Goal: Task Accomplishment & Management: Manage account settings

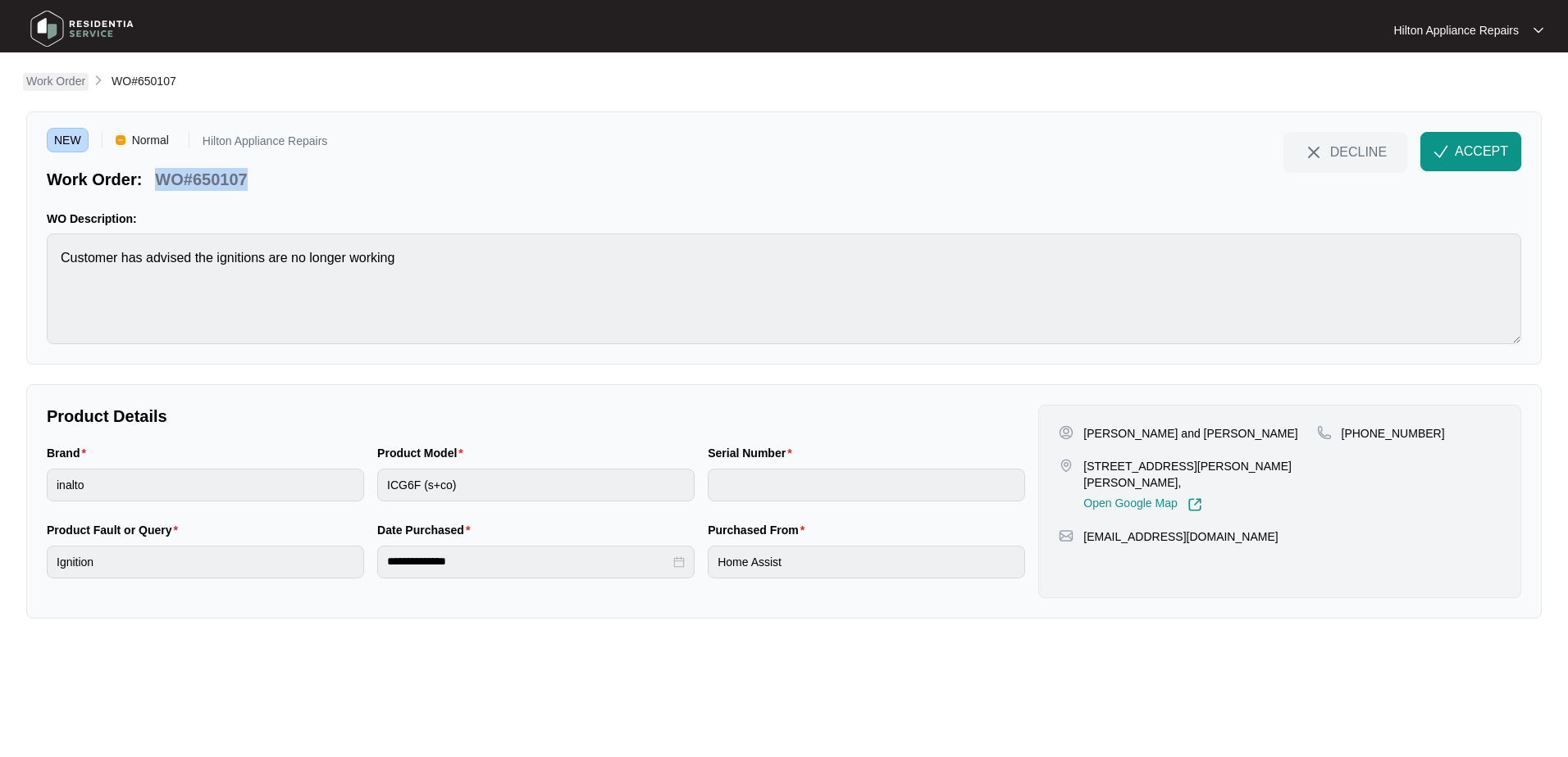
click at [50, 75] on p "Work Order" at bounding box center [56, 81] width 59 height 17
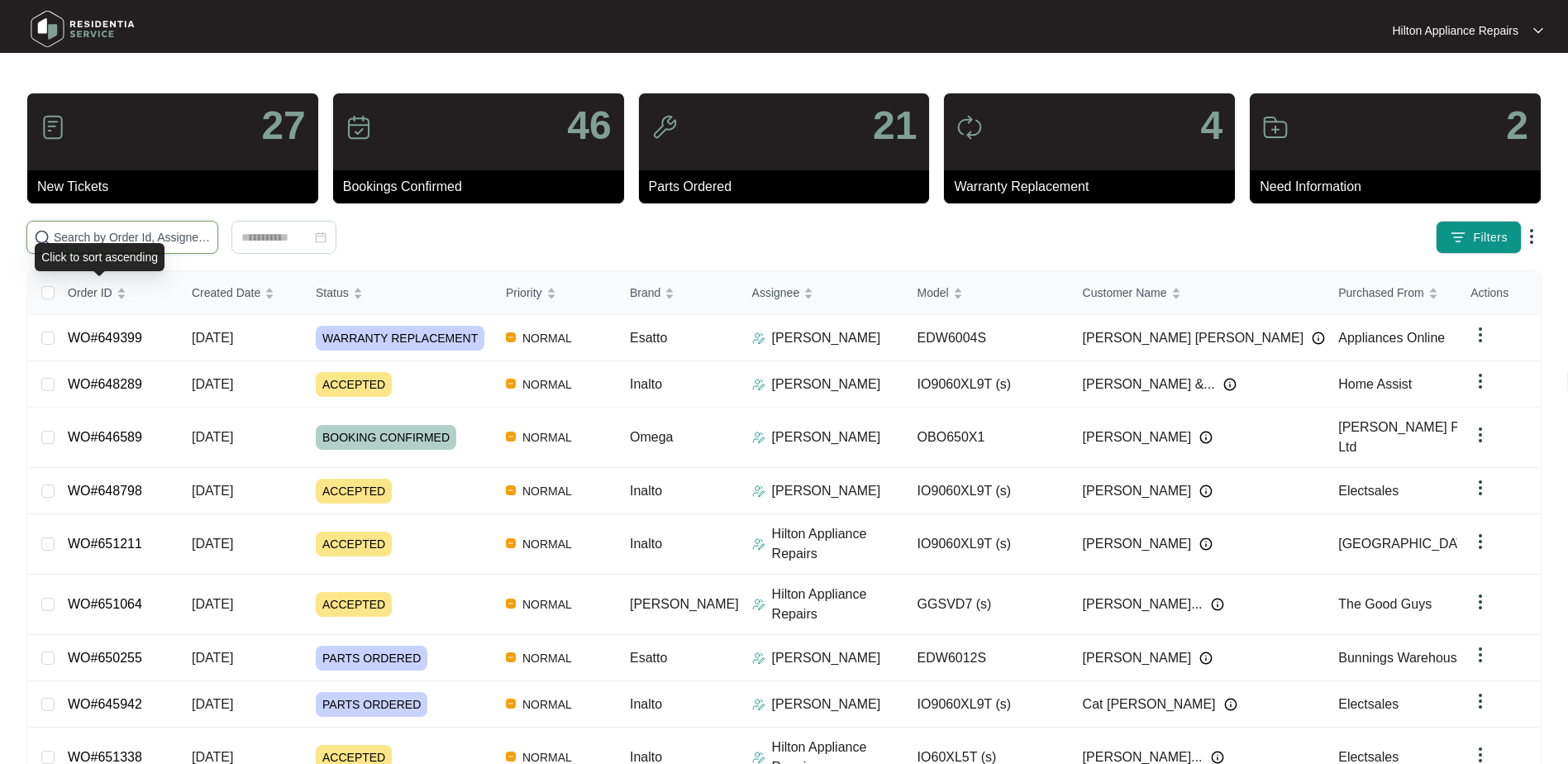
click at [73, 230] on input "text" at bounding box center [132, 238] width 157 height 19
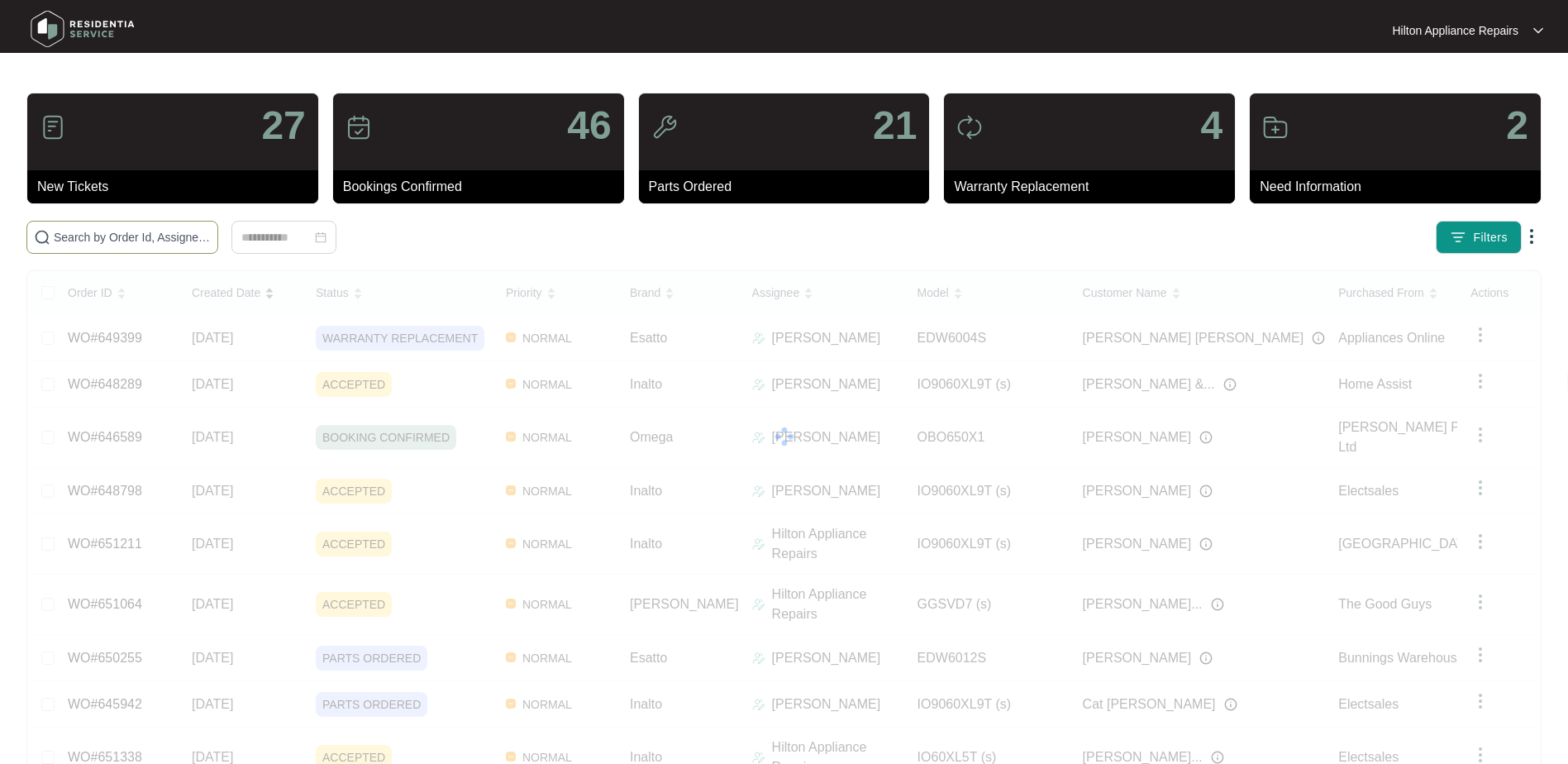
paste input "WO#650107"
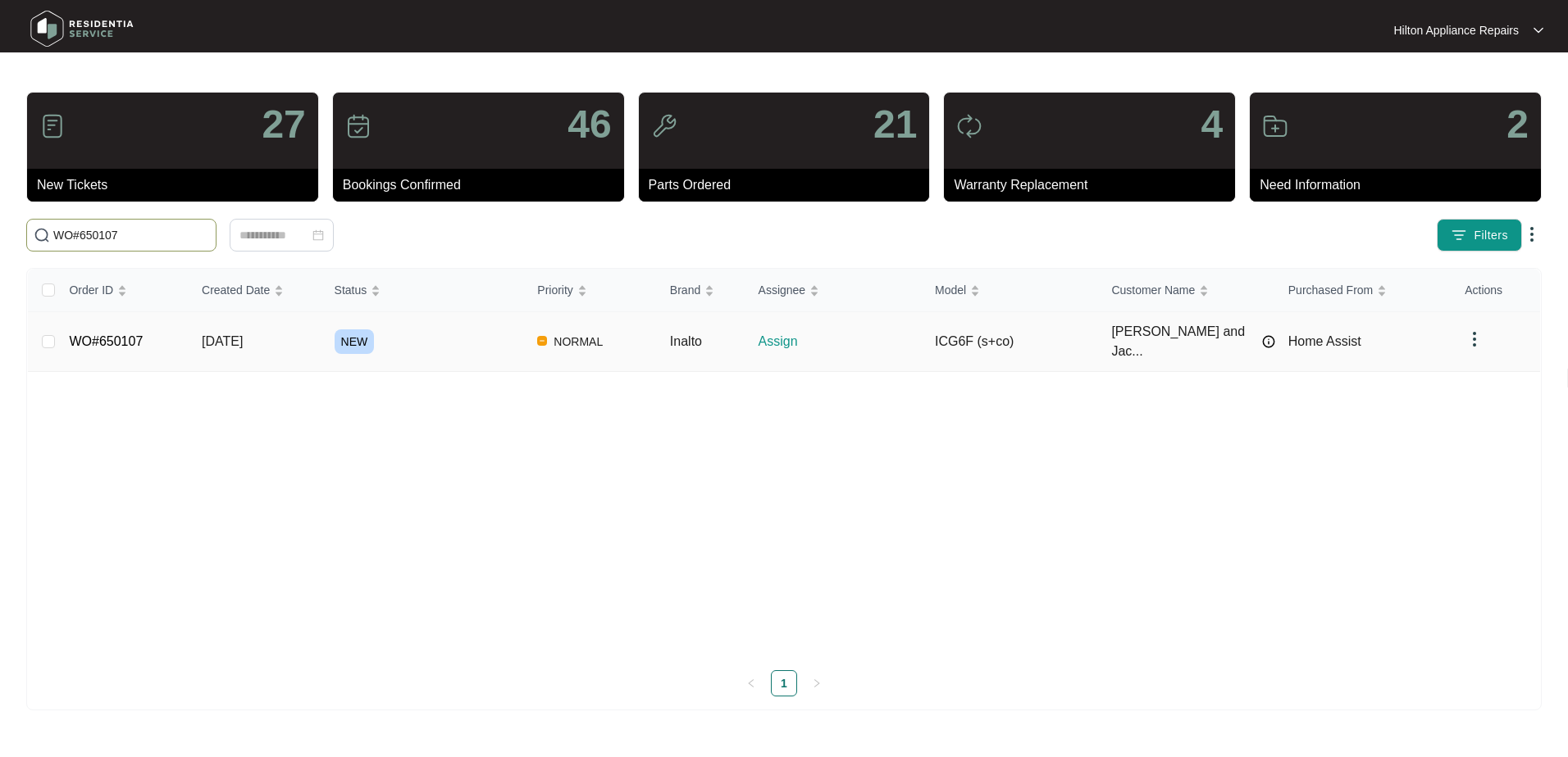
type input "WO#650107"
drag, startPoint x: 218, startPoint y: 328, endPoint x: 274, endPoint y: 353, distance: 61.3
click at [219, 334] on span "[DATE]" at bounding box center [222, 340] width 41 height 14
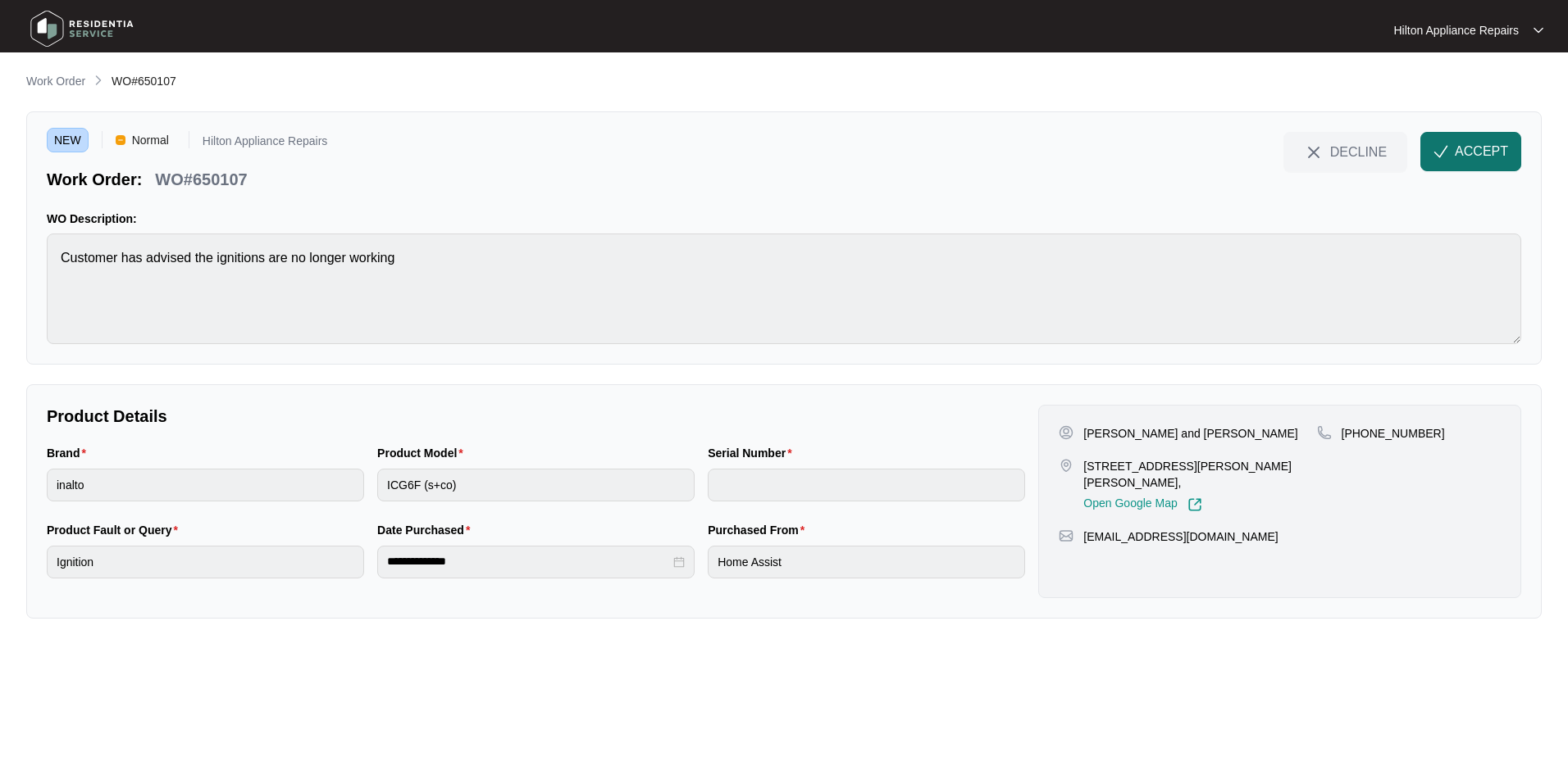
click at [1462, 146] on span "ACCEPT" at bounding box center [1482, 151] width 53 height 19
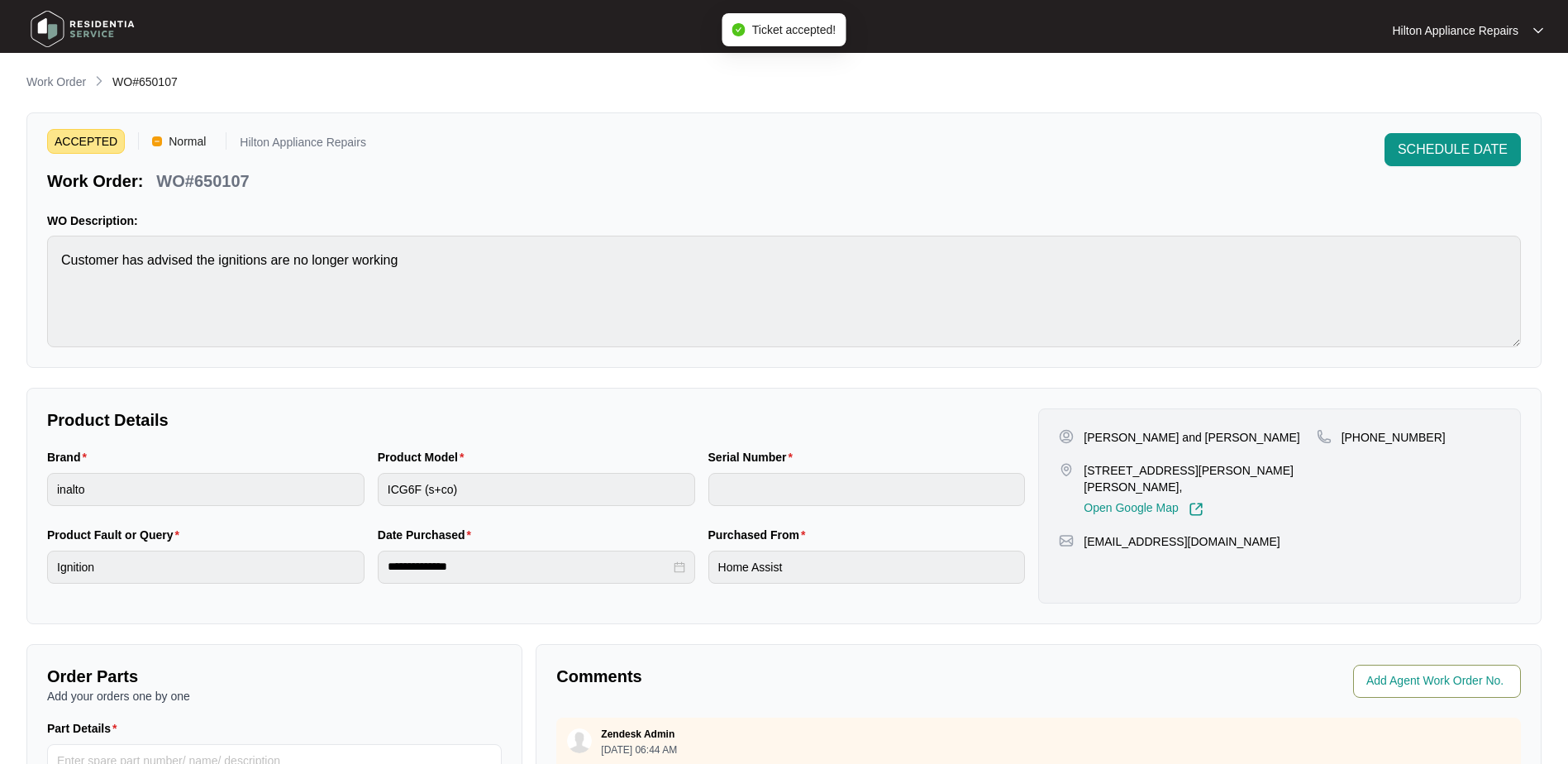
click at [1405, 670] on span at bounding box center [1437, 682] width 168 height 33
type input "42769"
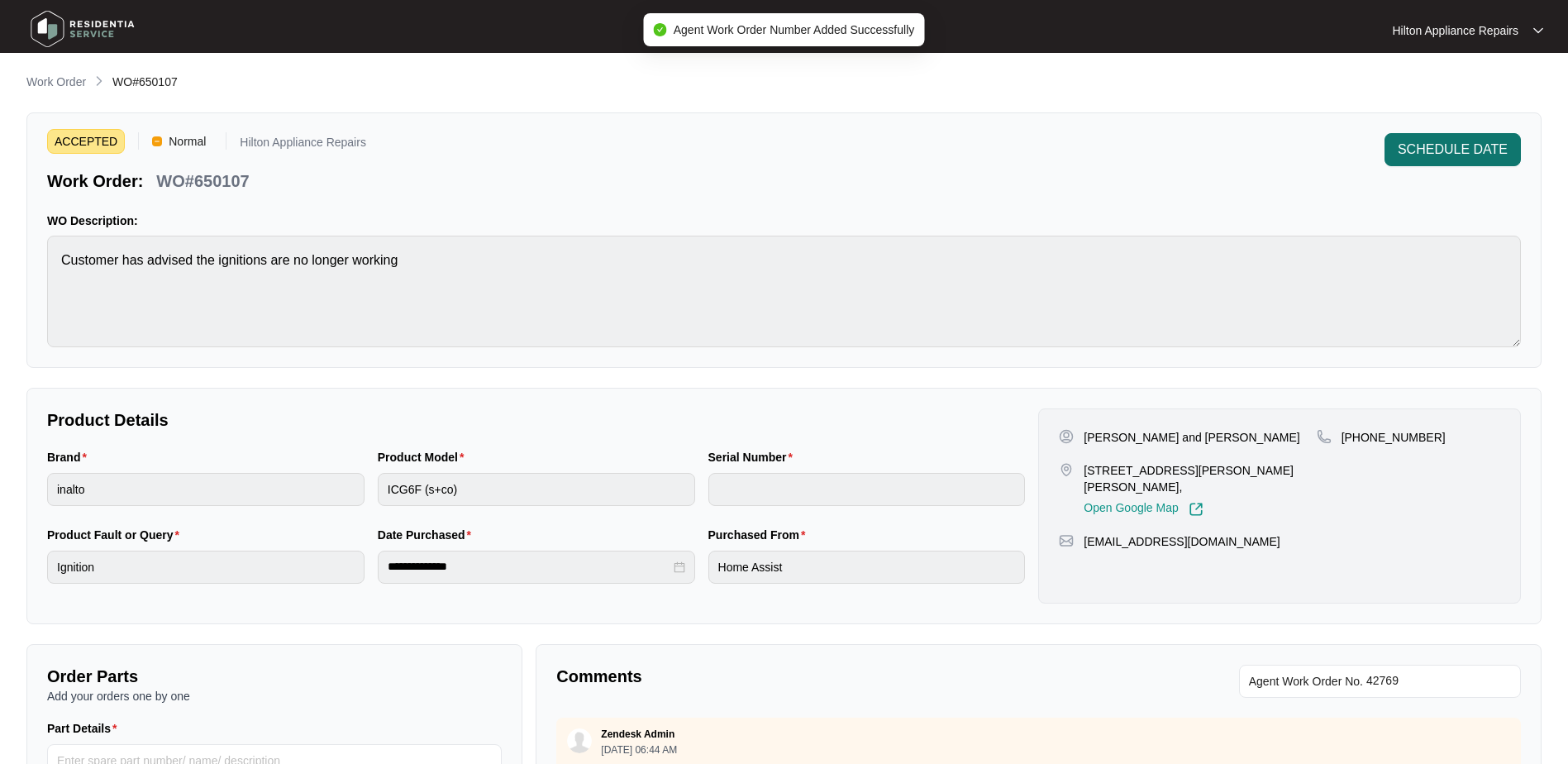
click at [1444, 143] on span "SCHEDULE DATE" at bounding box center [1452, 149] width 110 height 19
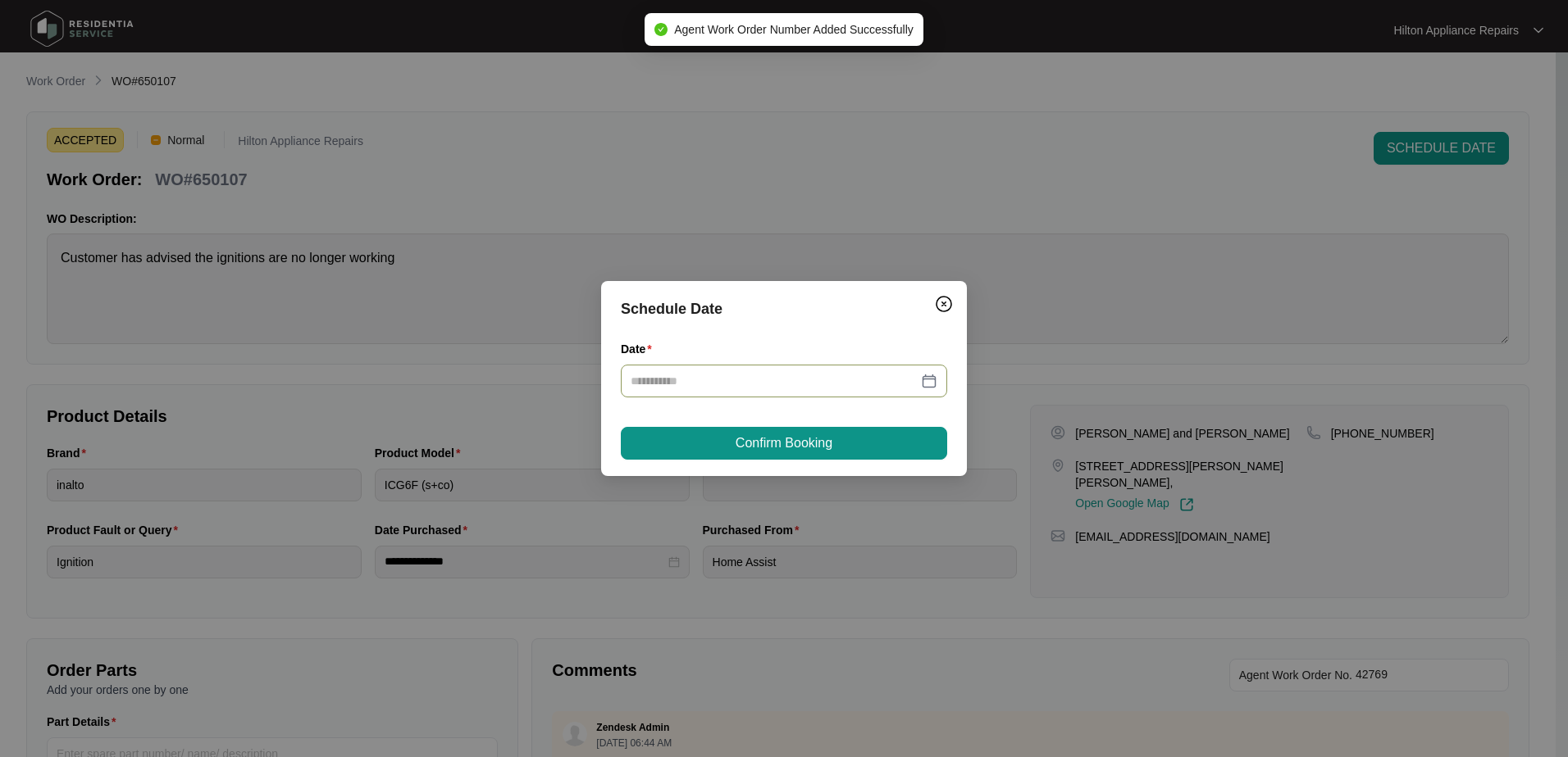
click at [929, 373] on div at bounding box center [784, 382] width 307 height 18
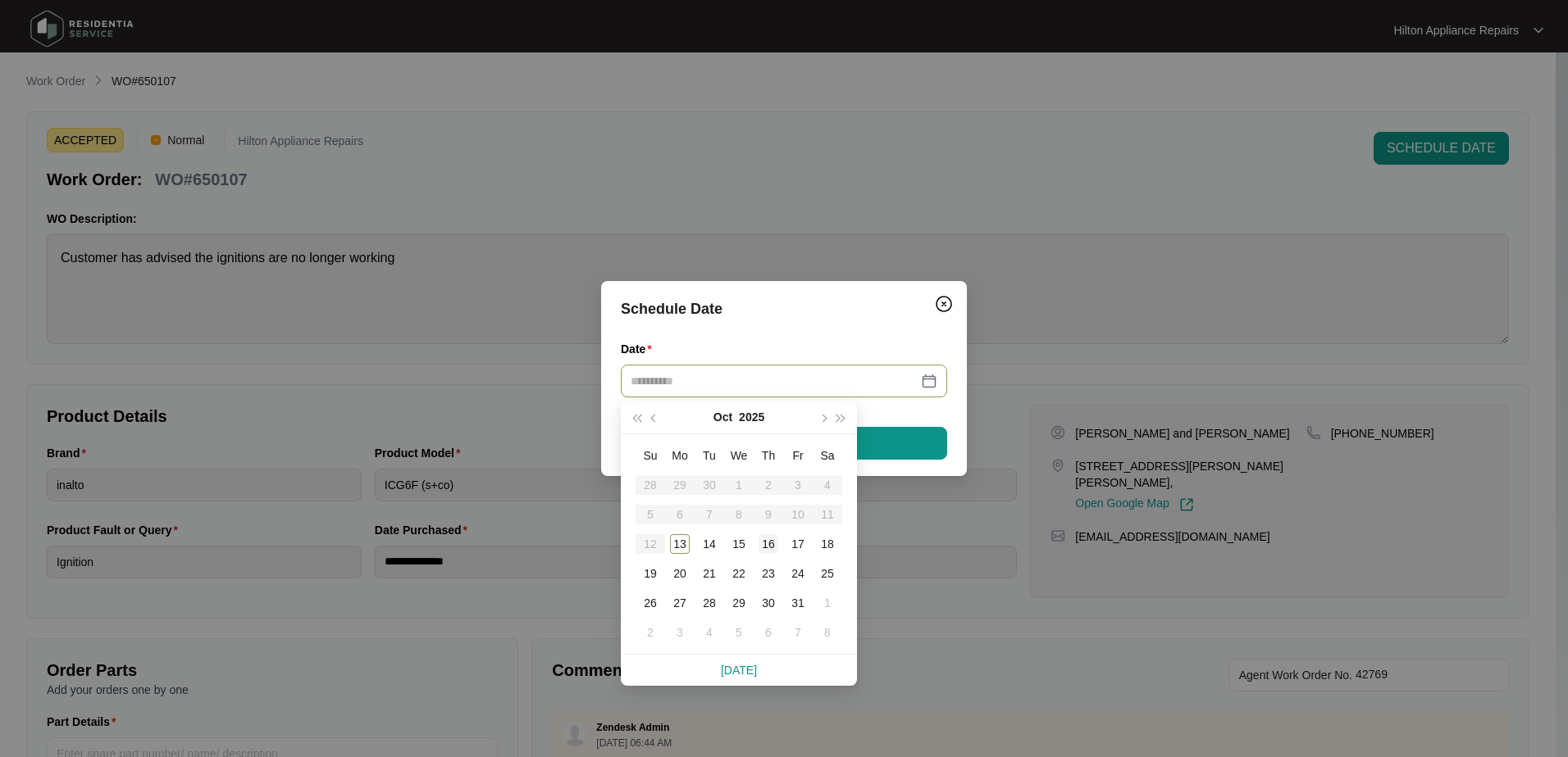
type input "**********"
click at [768, 544] on div "16" at bounding box center [767, 543] width 19 height 19
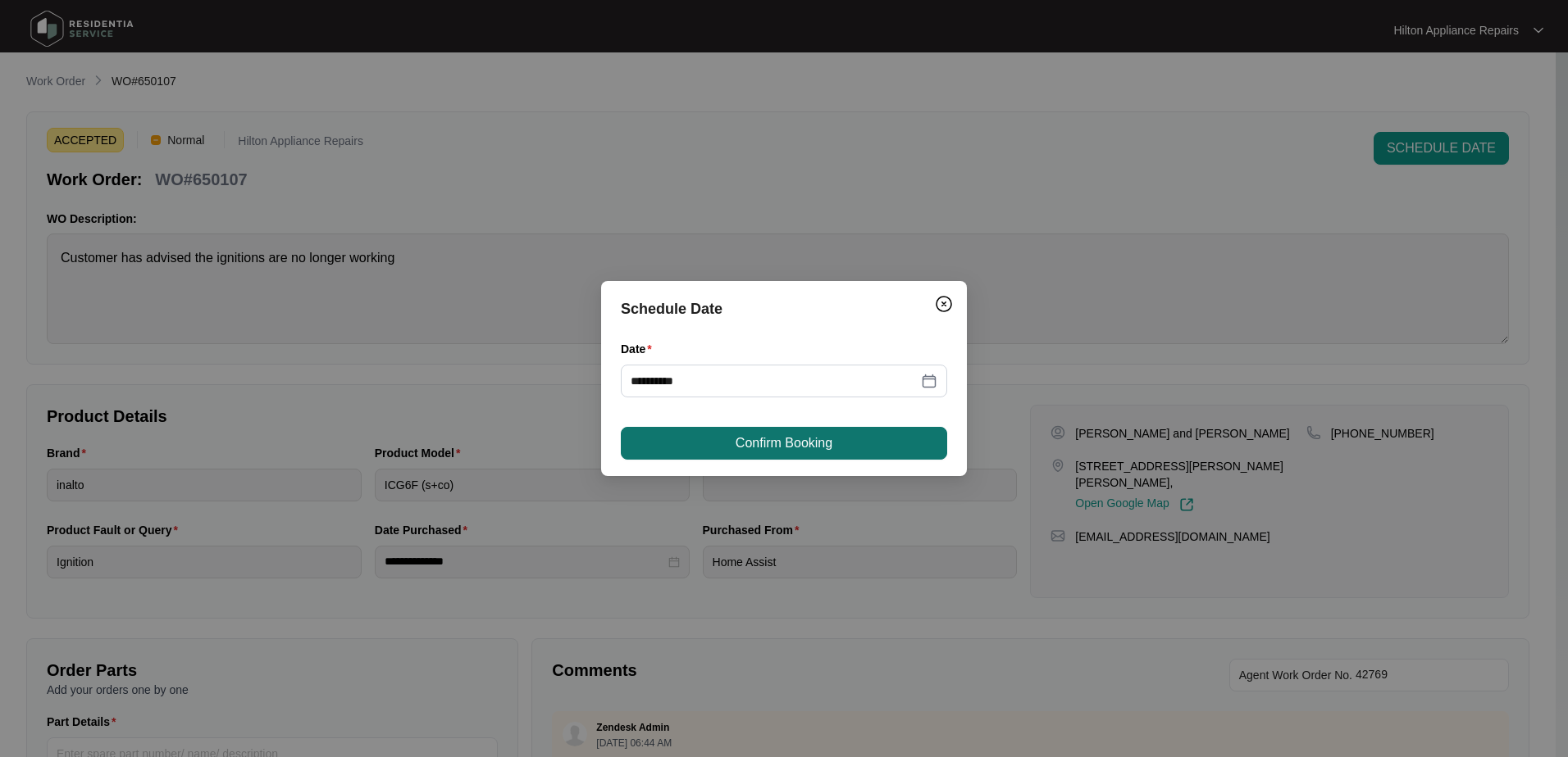
click at [830, 449] on span "Confirm Booking" at bounding box center [783, 442] width 96 height 19
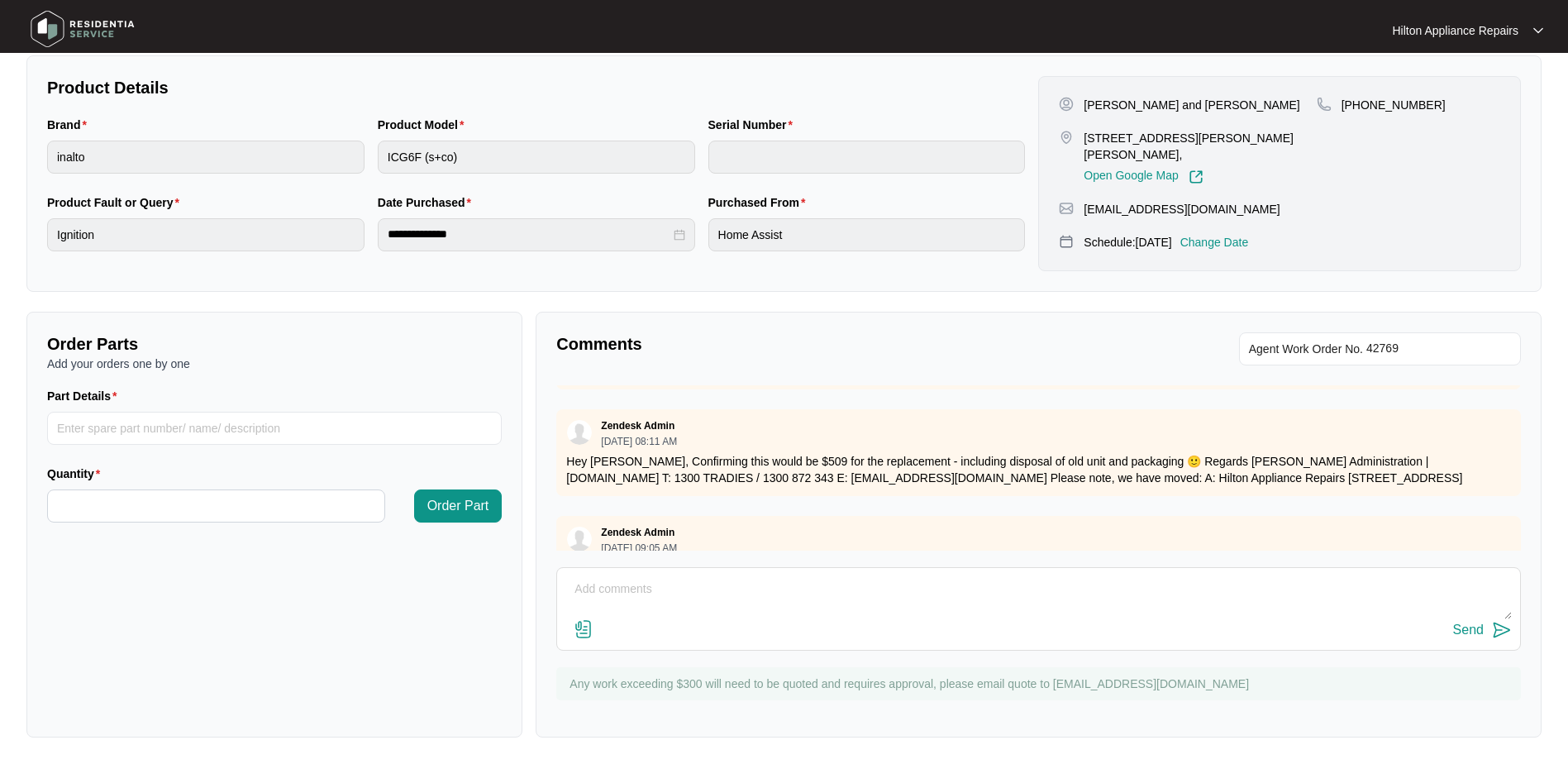
scroll to position [147, 0]
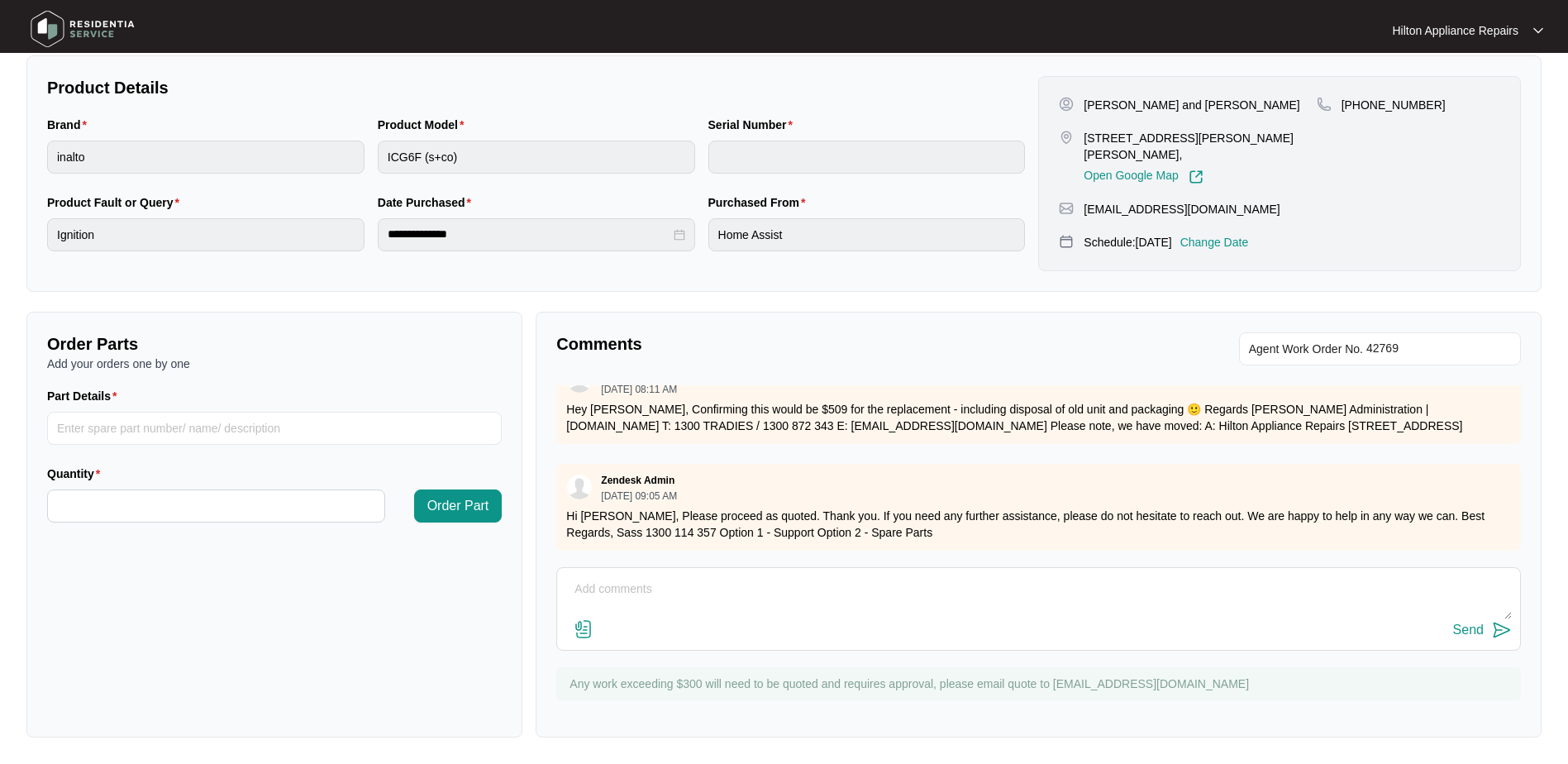
click at [433, 617] on div "Order Parts Add your orders one by one Part Details Quantity Order Part" at bounding box center [275, 525] width 496 height 426
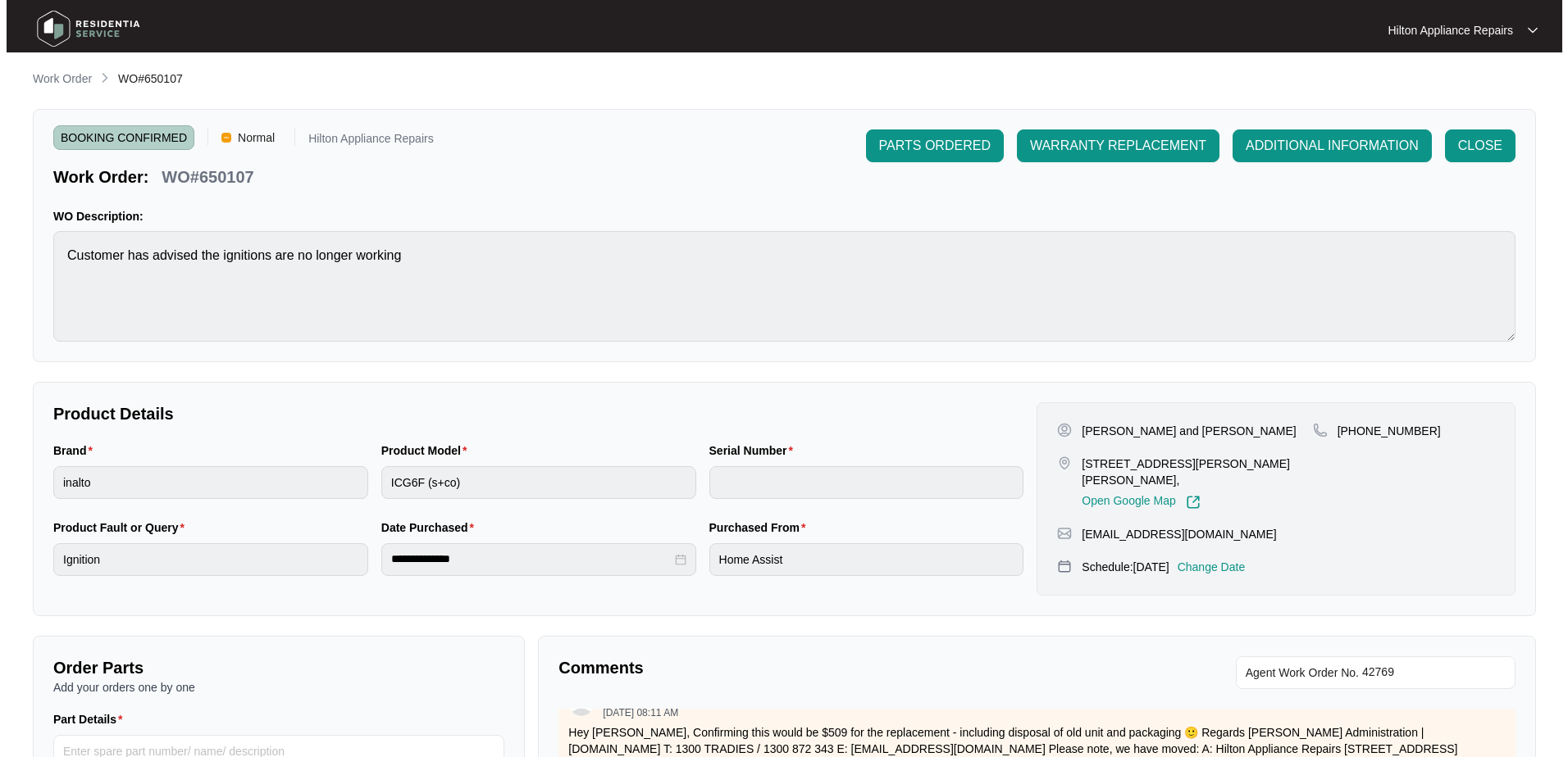
scroll to position [0, 0]
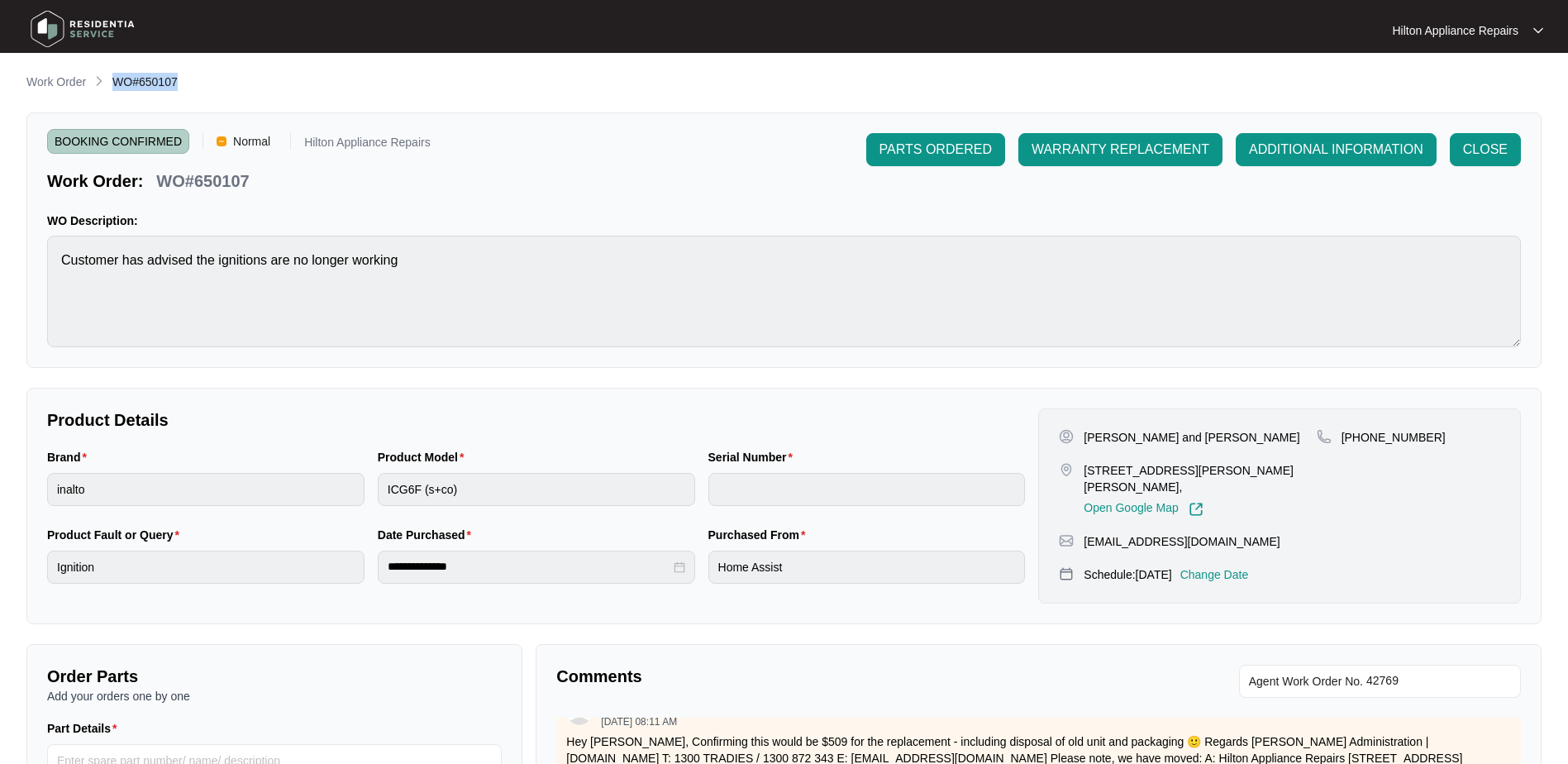
drag, startPoint x: 187, startPoint y: 81, endPoint x: 110, endPoint y: 81, distance: 77.0
click at [110, 81] on div "Work Order WO#650107" at bounding box center [784, 82] width 1515 height 19
copy span "WO#650107"
drag, startPoint x: 50, startPoint y: 77, endPoint x: 62, endPoint y: 85, distance: 14.4
click at [51, 77] on p "Work Order" at bounding box center [56, 81] width 59 height 17
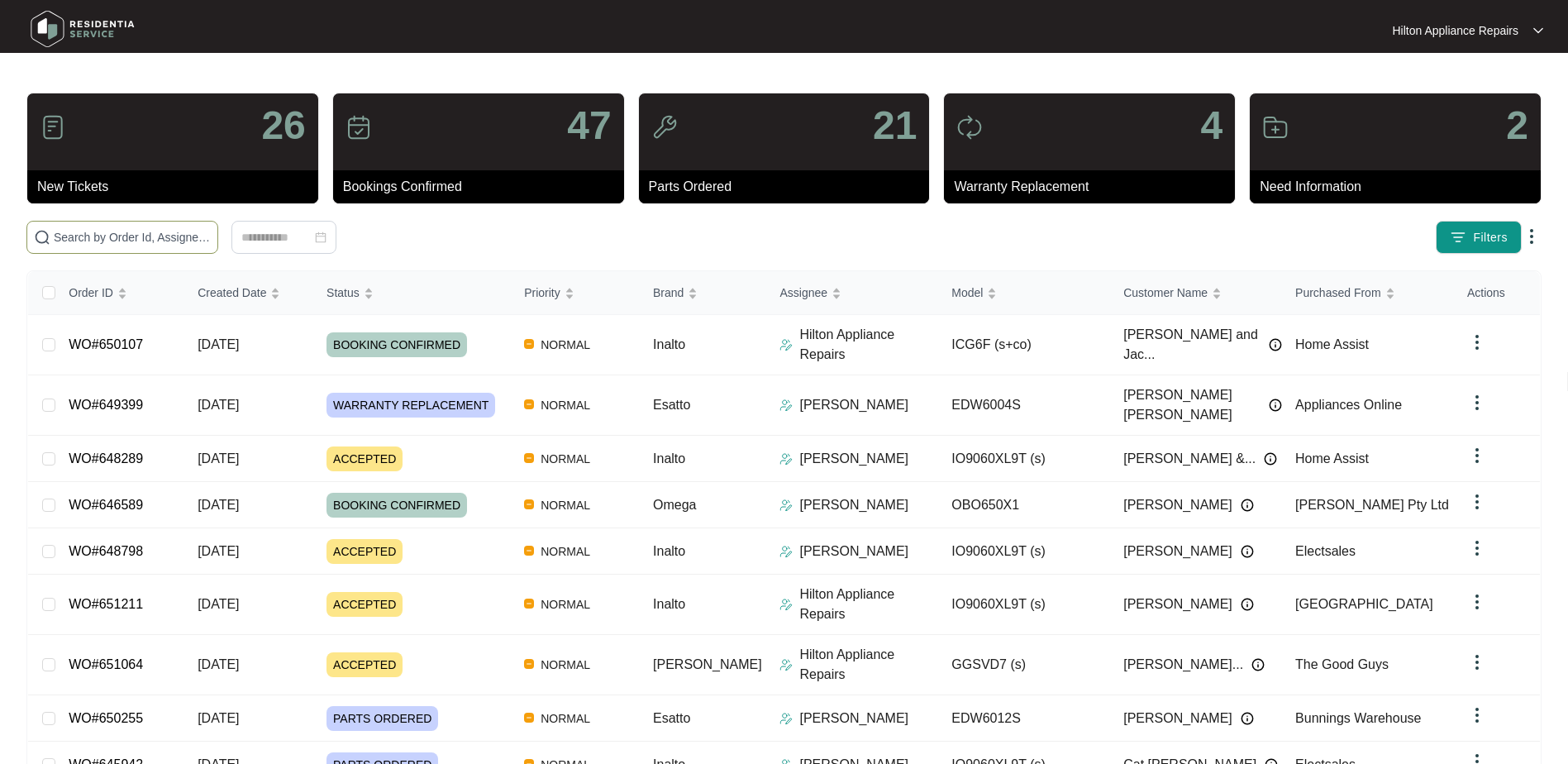
click at [79, 238] on input "text" at bounding box center [132, 238] width 157 height 19
paste input "WO#650107"
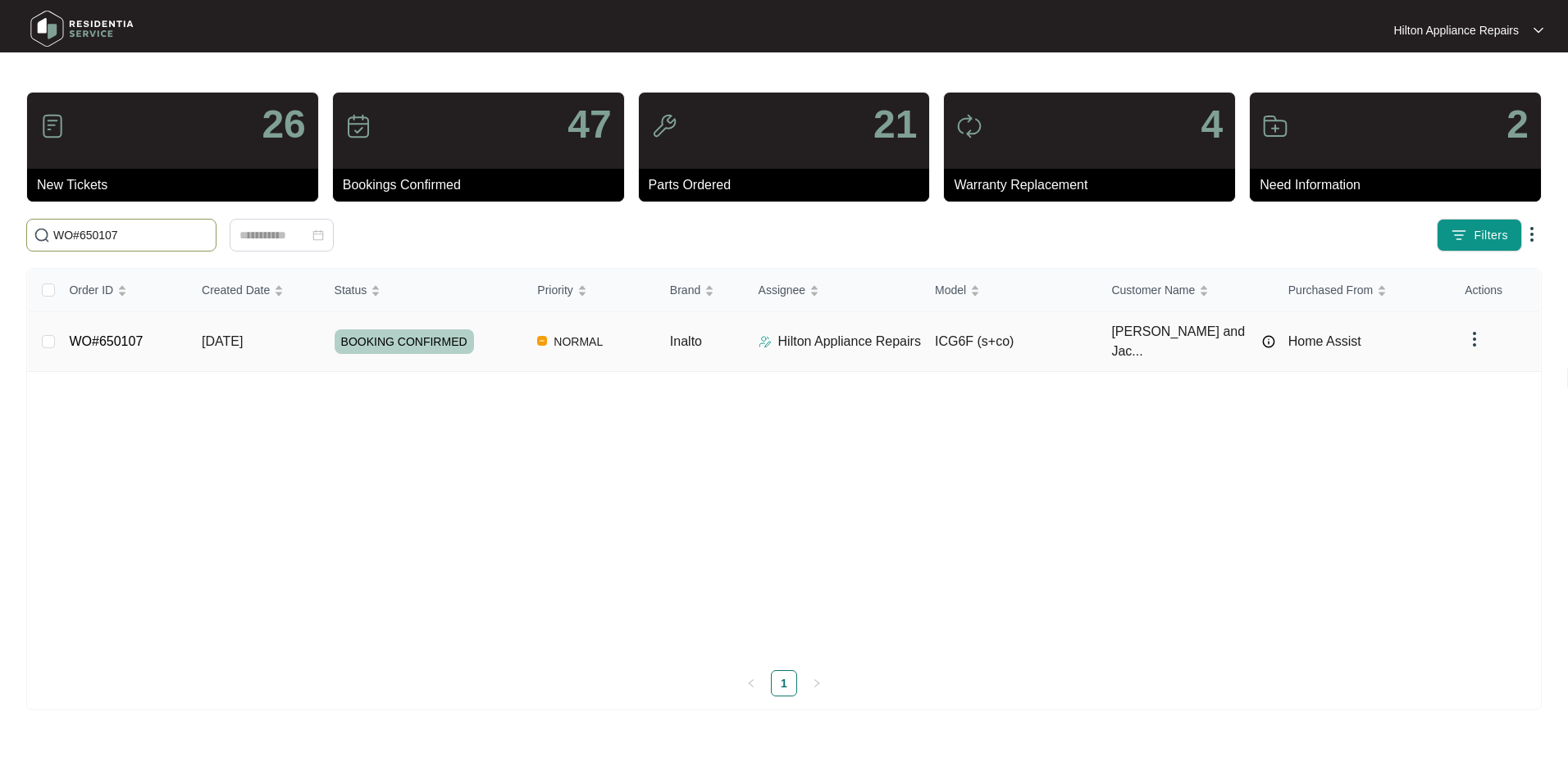
type input "WO#650107"
click at [296, 232] on span "Re-assign Selected Tickets" at bounding box center [322, 235] width 158 height 19
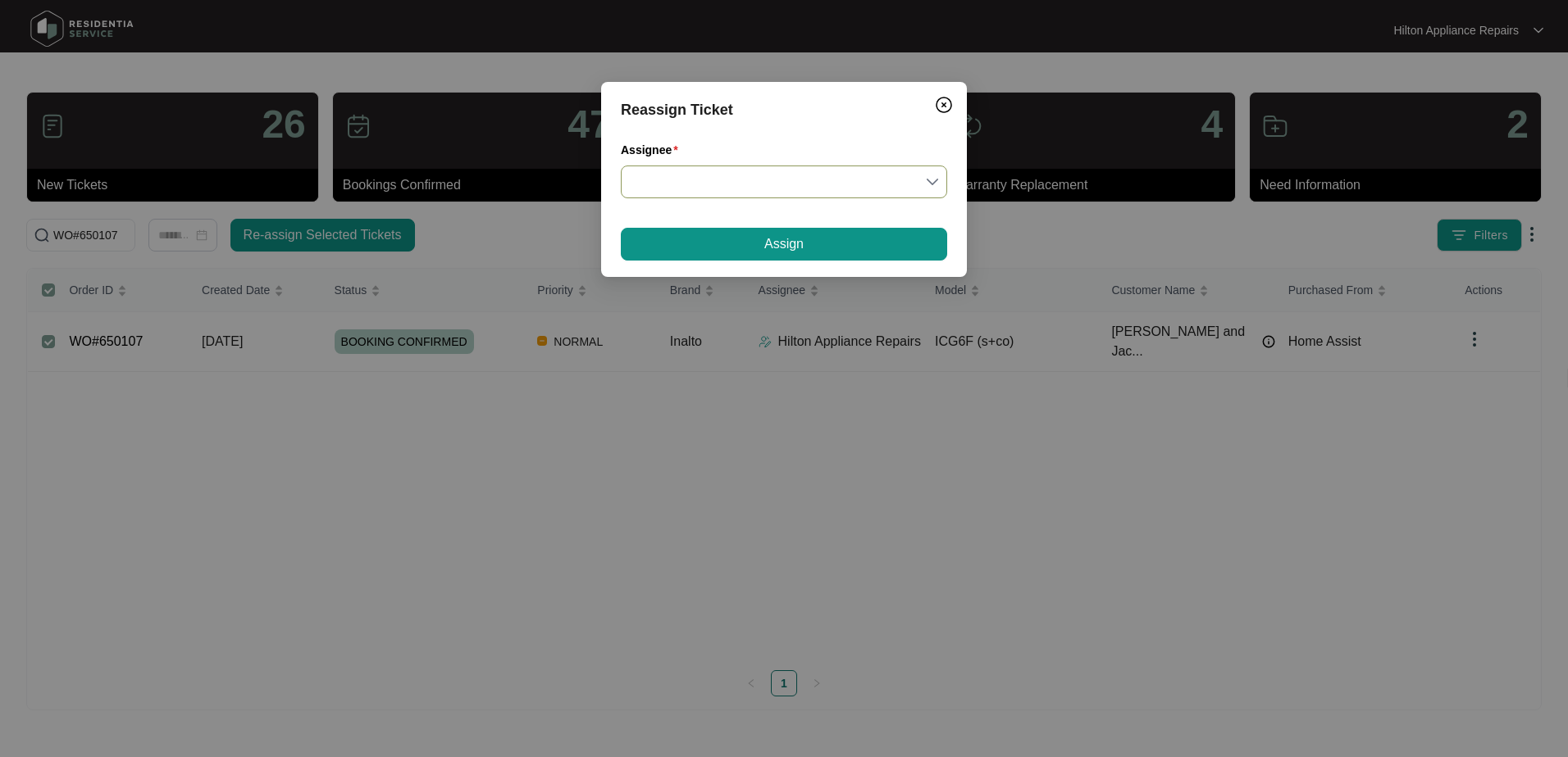
click at [935, 178] on input "Assignee" at bounding box center [784, 182] width 307 height 31
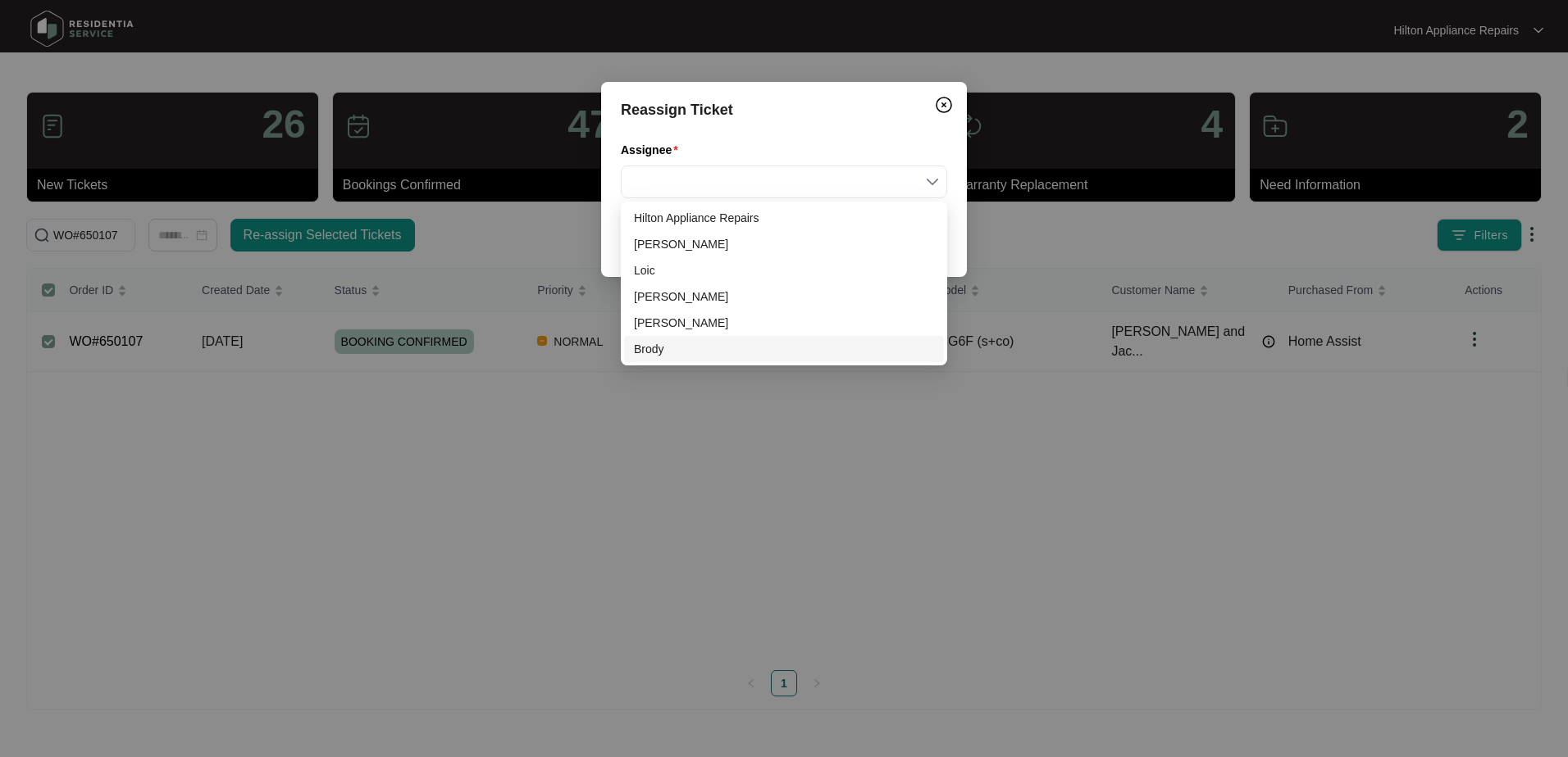
click at [684, 345] on div "Brody" at bounding box center [783, 350] width 300 height 18
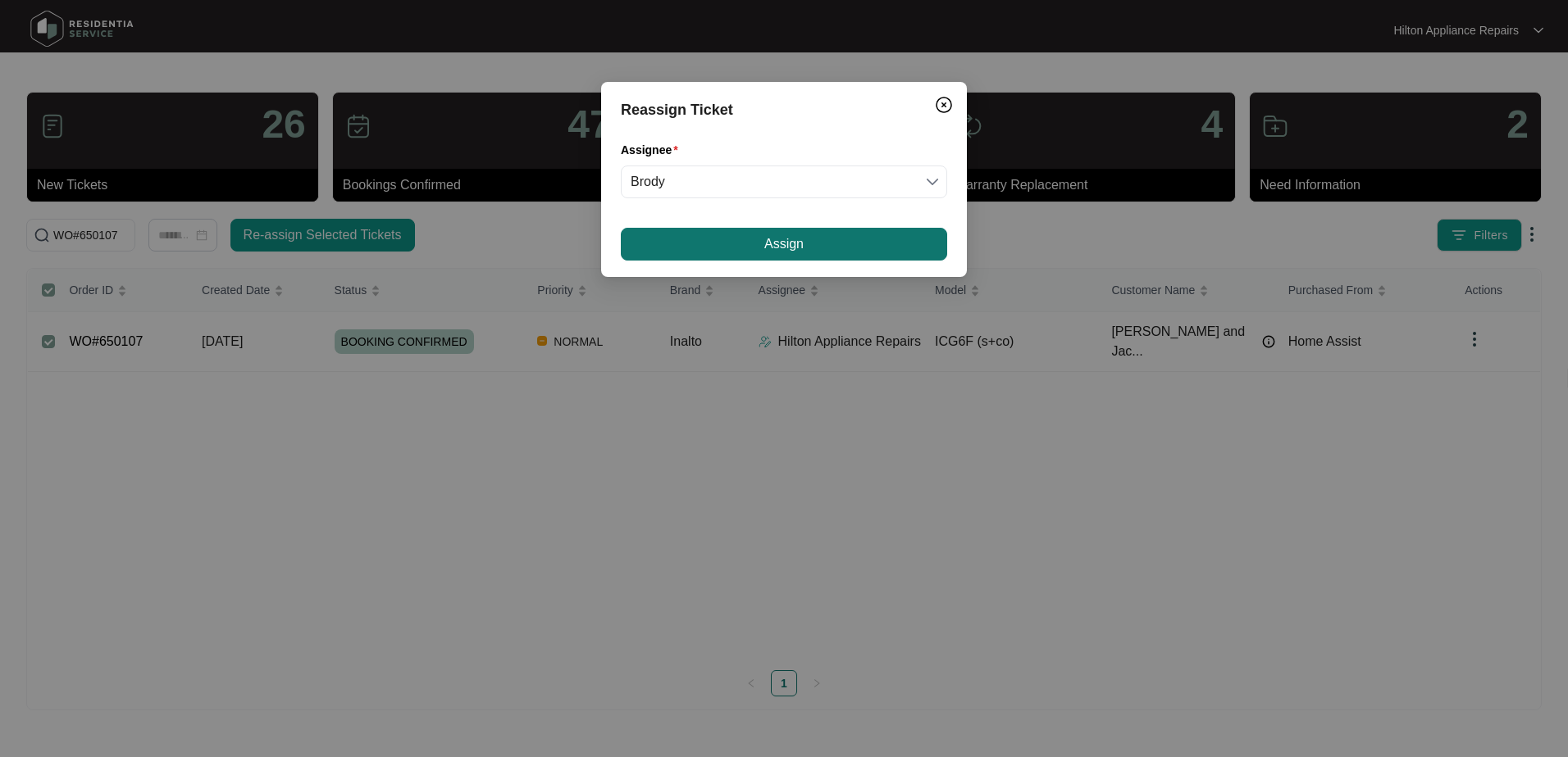
click at [721, 244] on button "Assign" at bounding box center [783, 244] width 326 height 33
